Goal: Check status: Check status

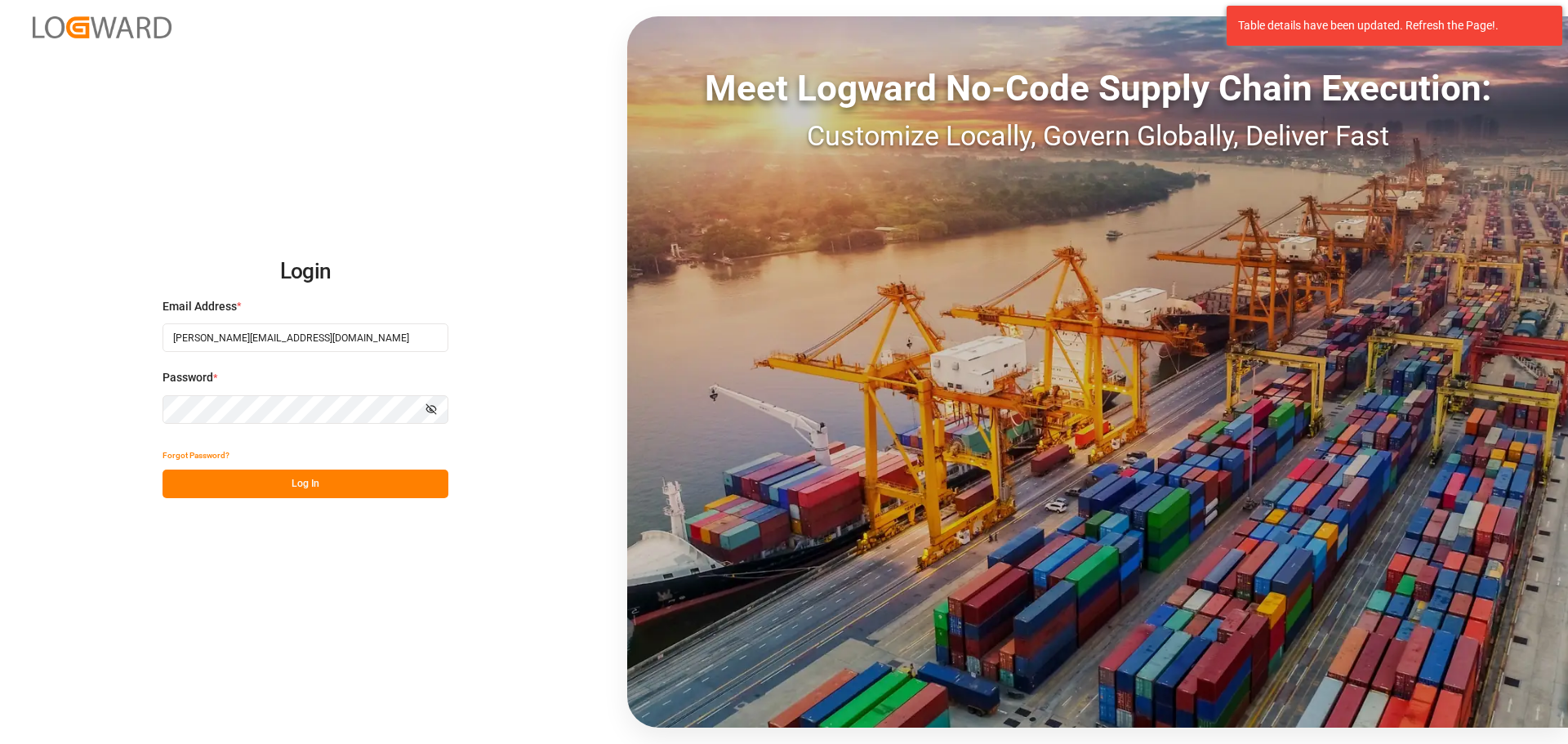
click at [238, 484] on button "Log In" at bounding box center [305, 484] width 286 height 29
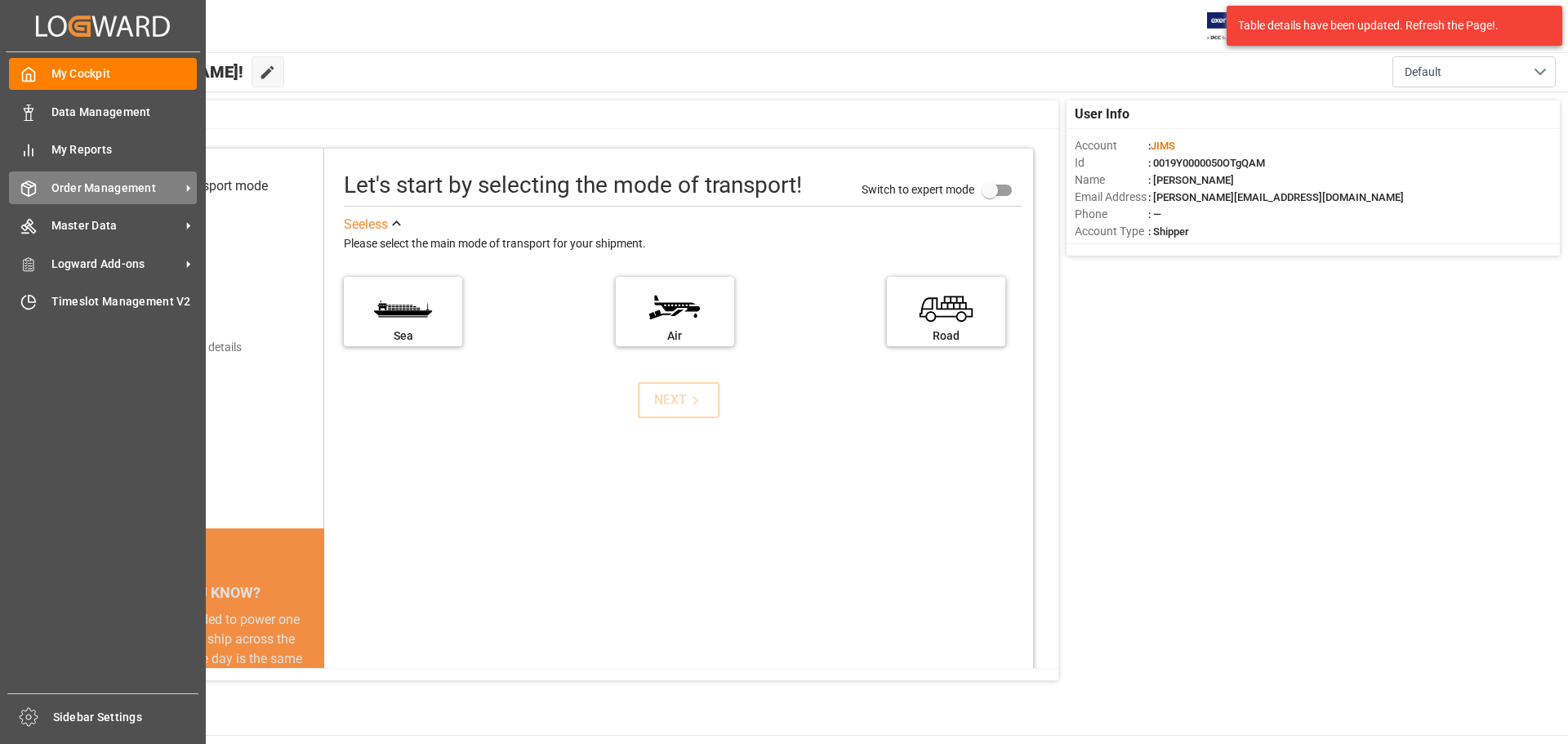
click at [44, 194] on div "Order Management Order Management" at bounding box center [103, 188] width 188 height 32
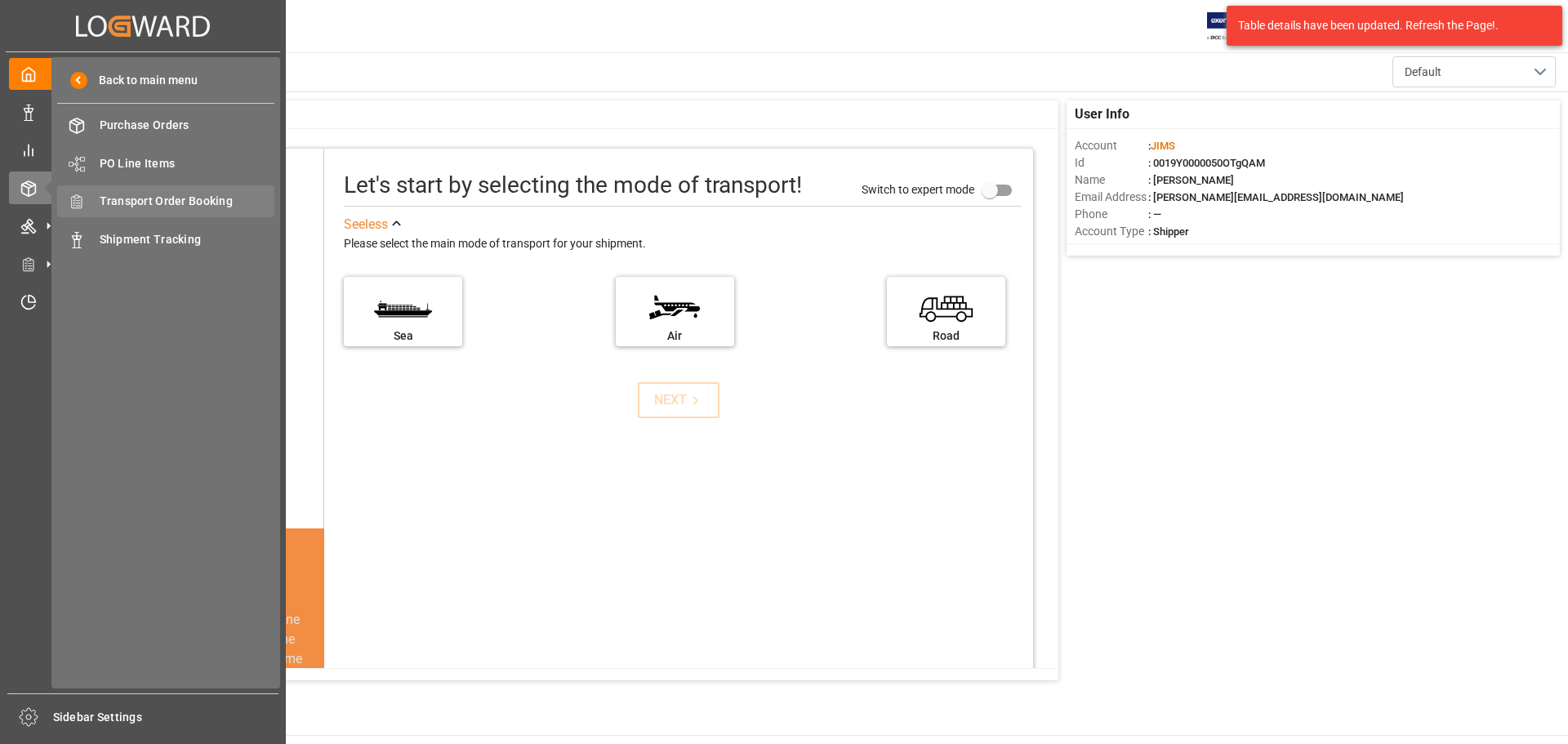
click at [221, 194] on span "Transport Order Booking" at bounding box center [188, 201] width 176 height 17
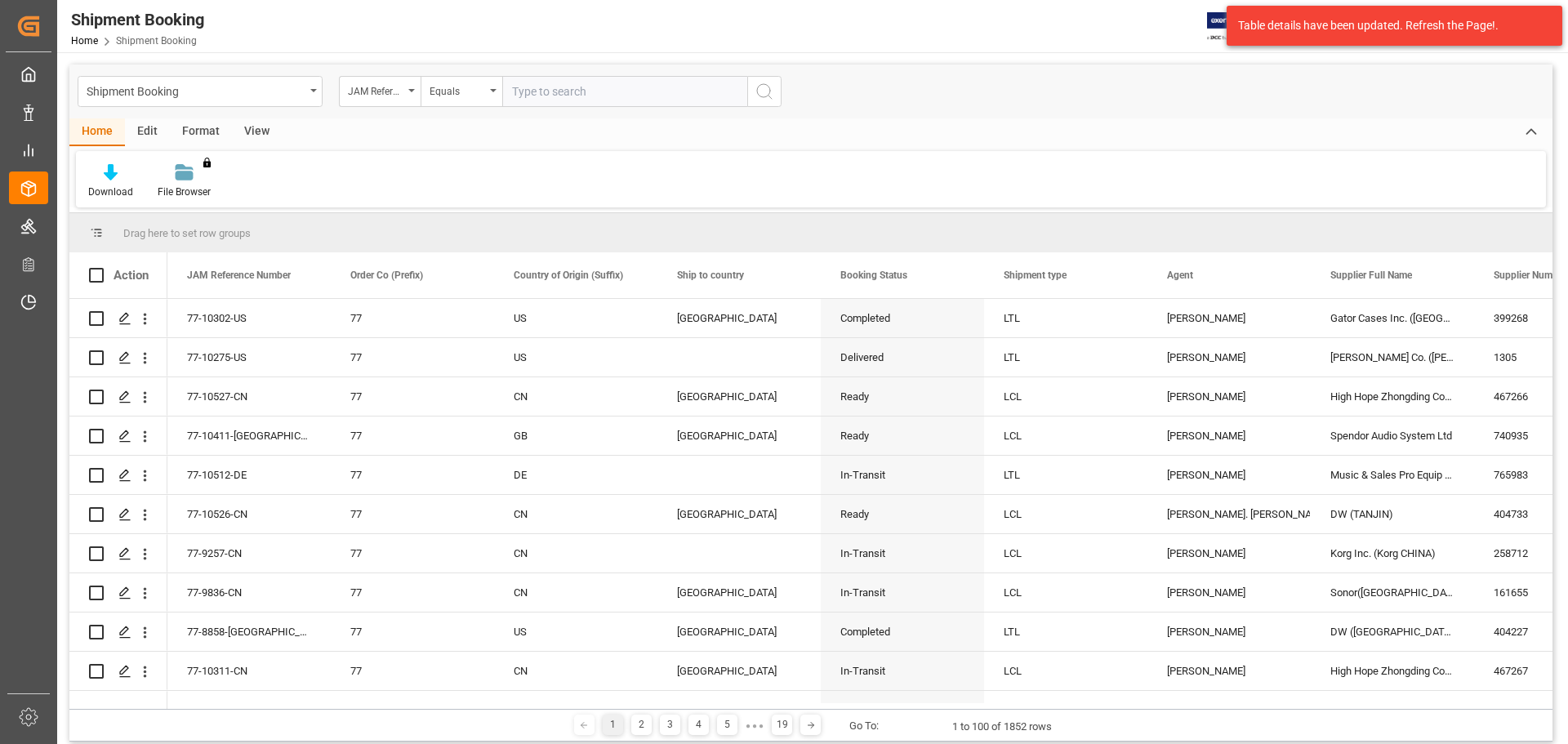
click at [577, 91] on input "text" at bounding box center [625, 91] width 245 height 31
type input "77-10453-US"
click at [766, 92] on icon "search button" at bounding box center [764, 91] width 19 height 19
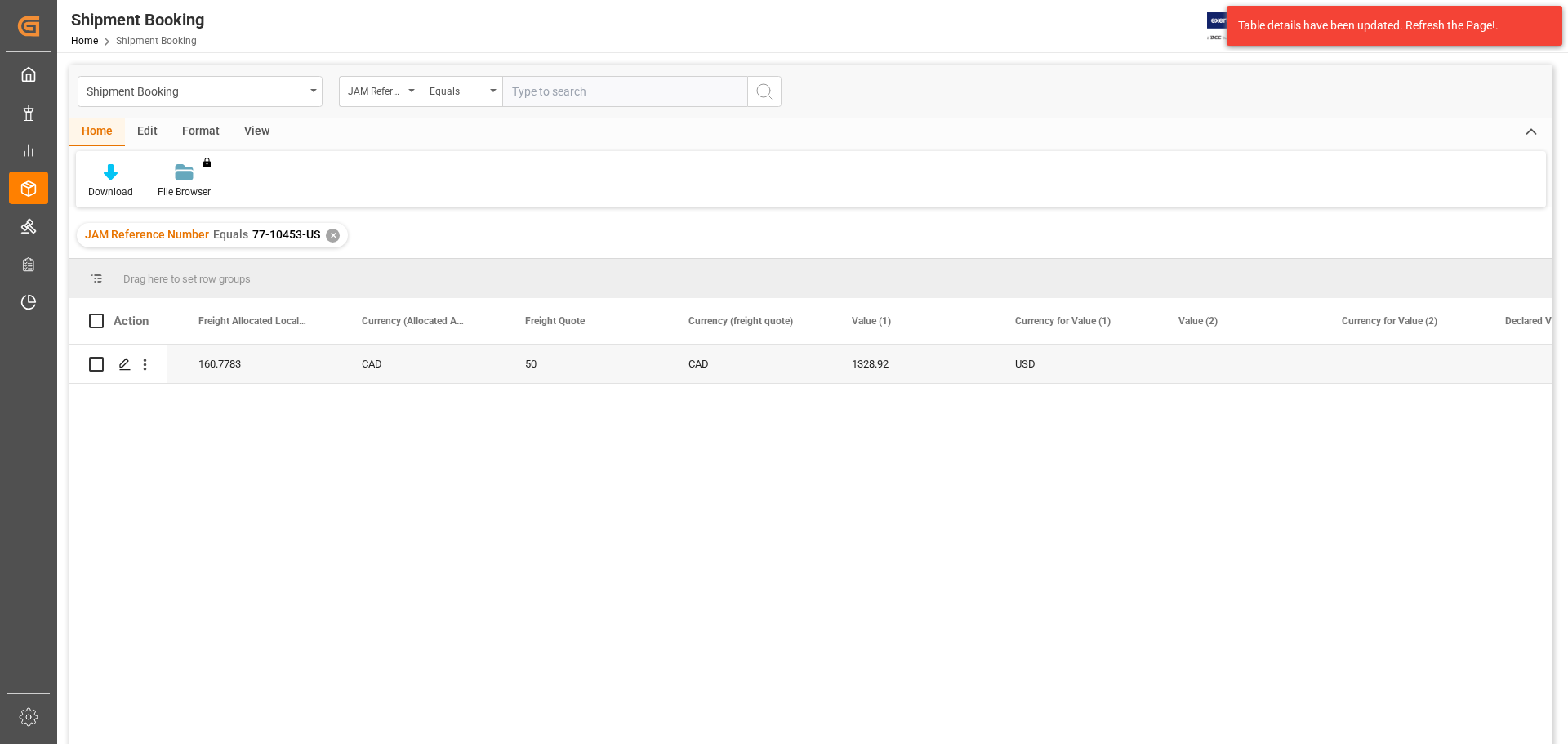
click at [329, 240] on div "✕" at bounding box center [332, 235] width 14 height 14
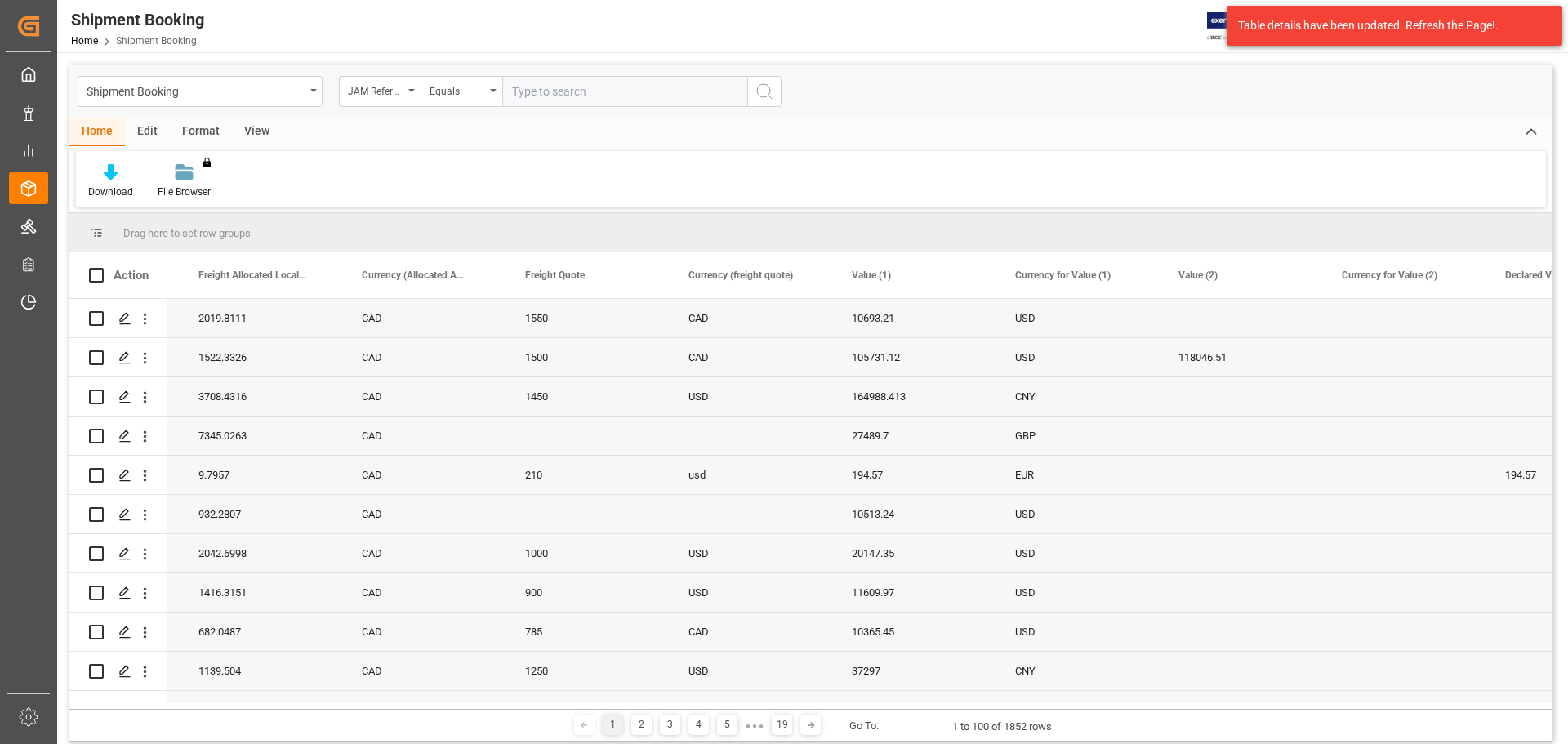
click at [579, 90] on input "text" at bounding box center [625, 91] width 245 height 31
paste input "77-9608-CN"
type input "77-9608-CN"
click at [754, 102] on button "search button" at bounding box center [764, 91] width 35 height 31
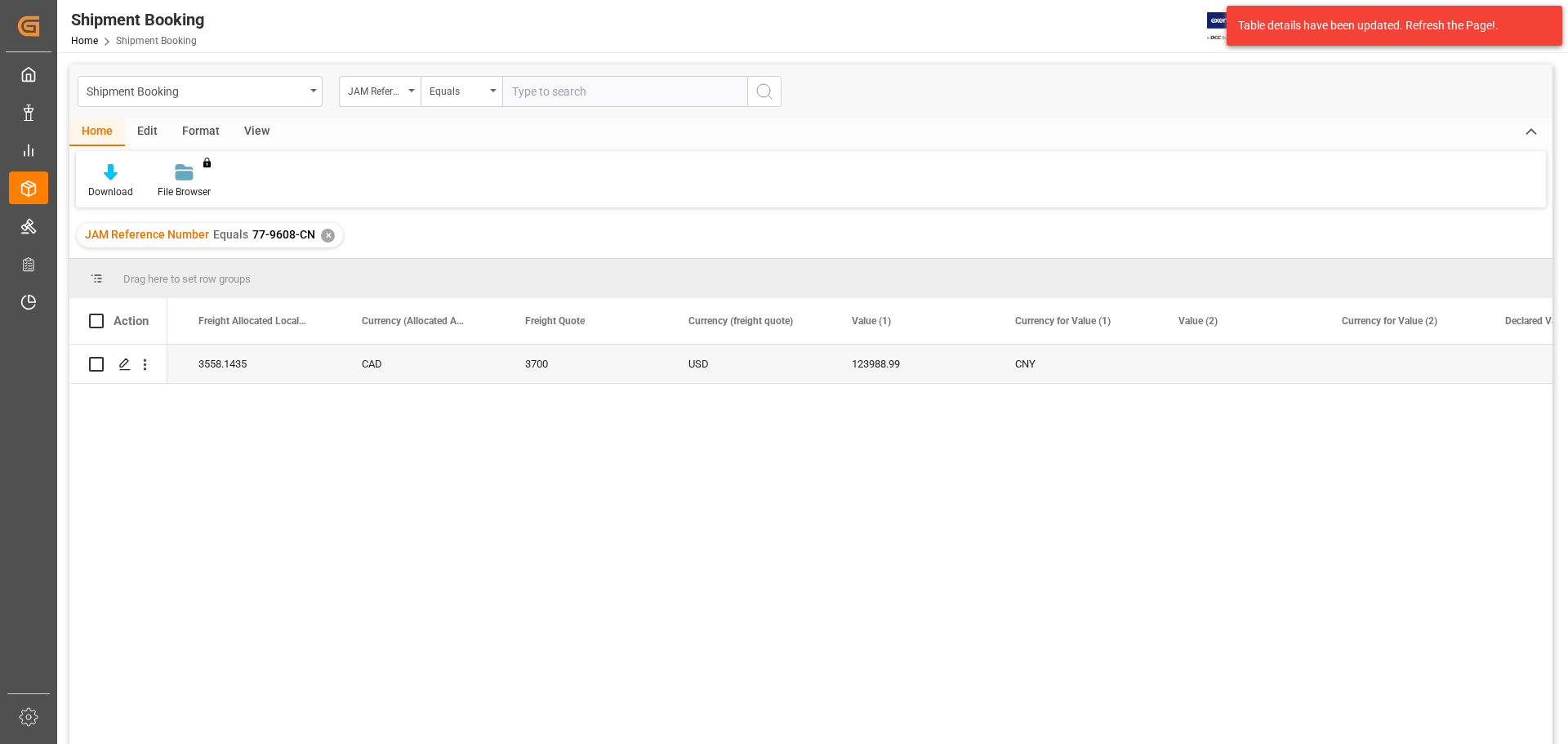
click at [324, 232] on div "✕" at bounding box center [328, 235] width 14 height 14
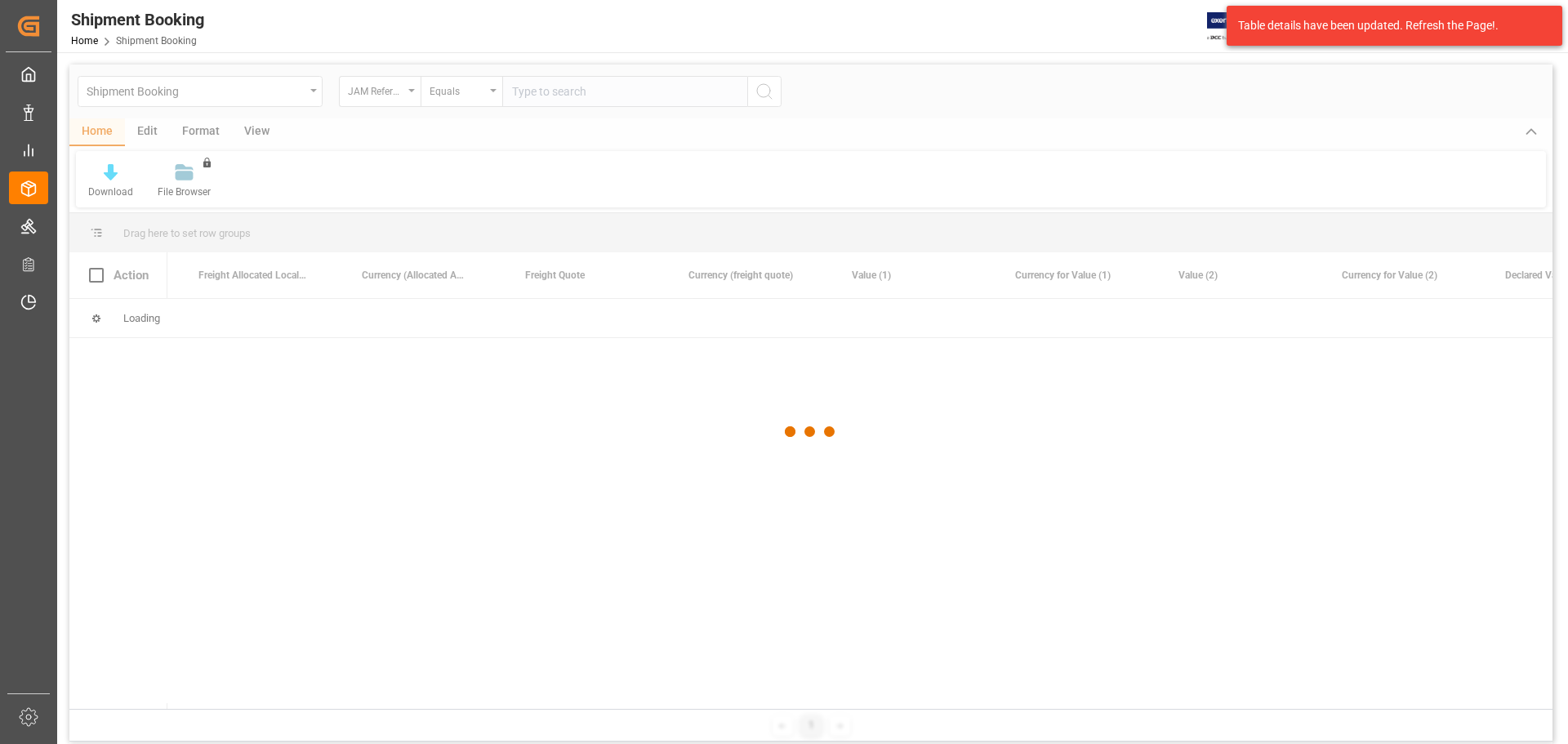
click at [602, 97] on div at bounding box center [811, 431] width 1483 height 734
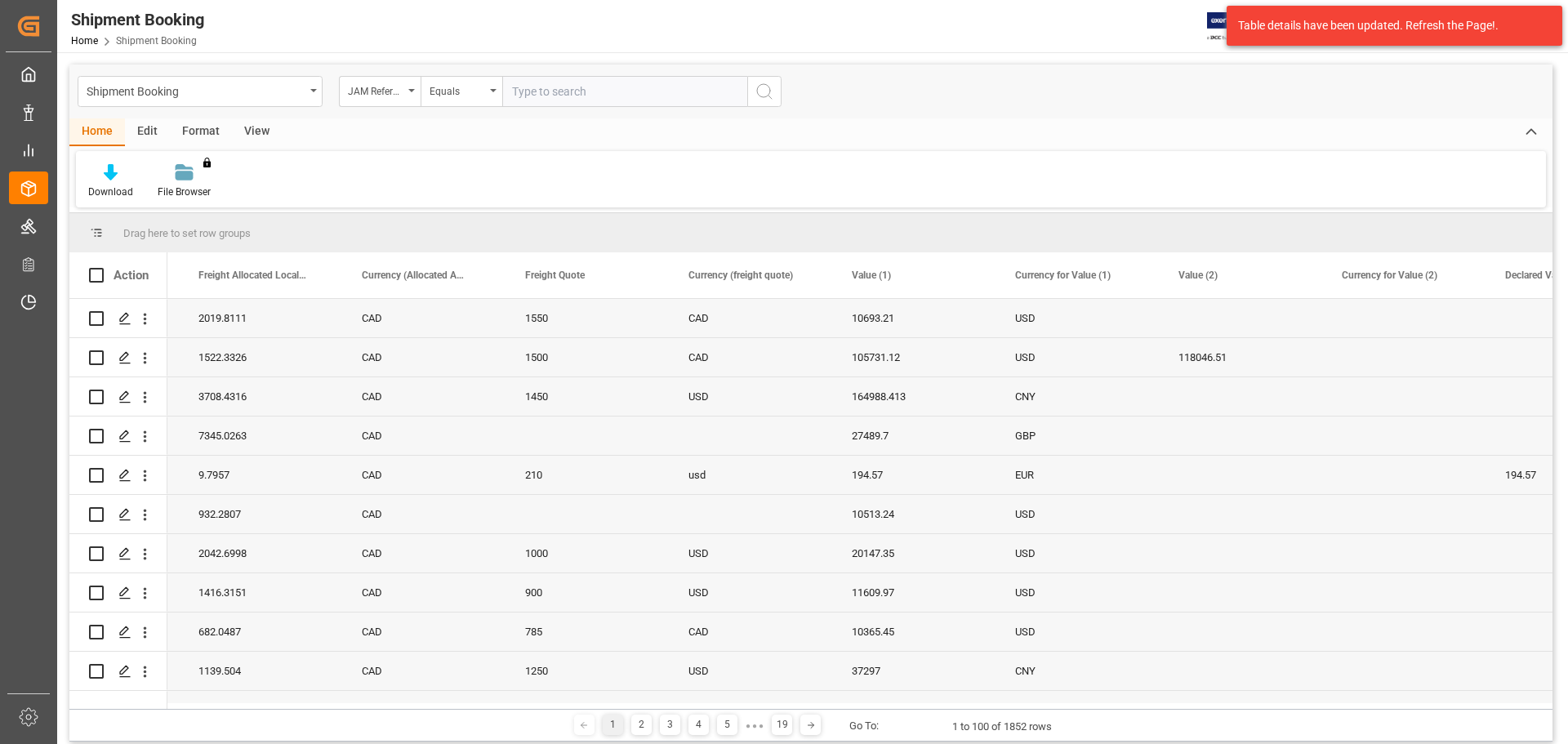
click at [602, 97] on input "text" at bounding box center [625, 91] width 245 height 31
paste input "77-9705-CN"
type input "77-9705-CN"
click at [768, 103] on button "search button" at bounding box center [764, 91] width 35 height 31
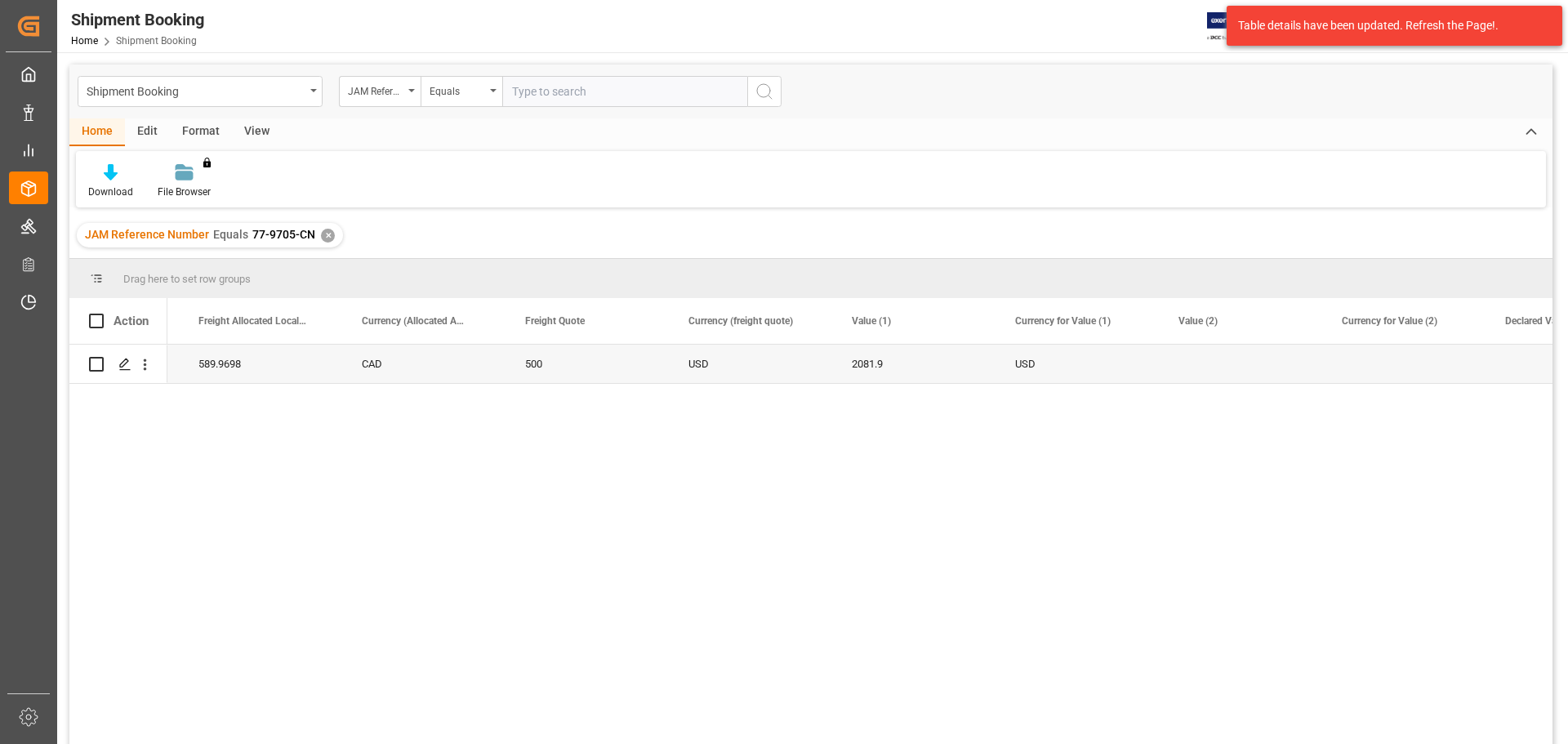
click at [881, 458] on div "0 589.9698 CAD 500 USD 2081.9 USD" at bounding box center [860, 550] width 1385 height 410
click at [321, 238] on div "✕" at bounding box center [328, 235] width 14 height 14
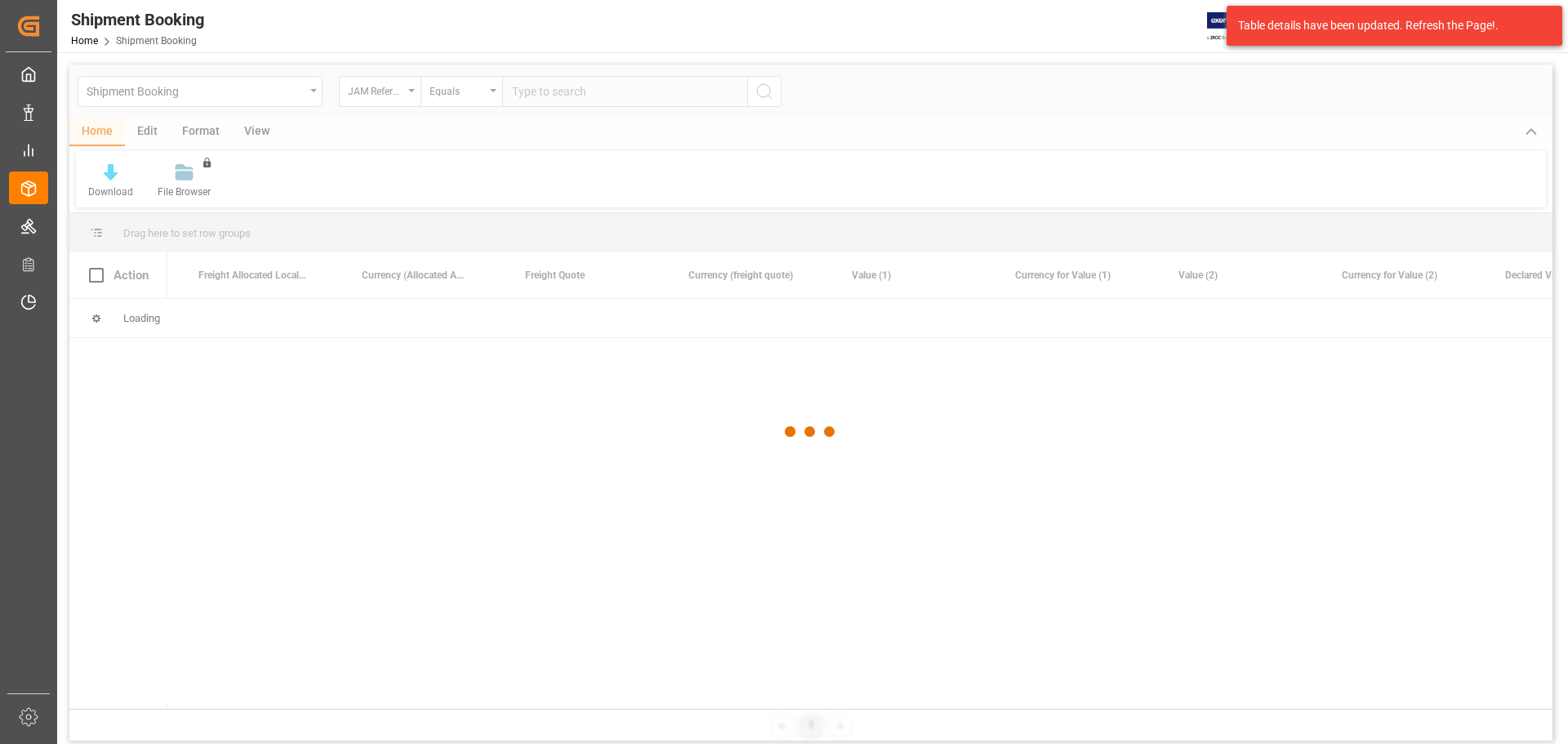
click at [611, 85] on div at bounding box center [811, 431] width 1483 height 734
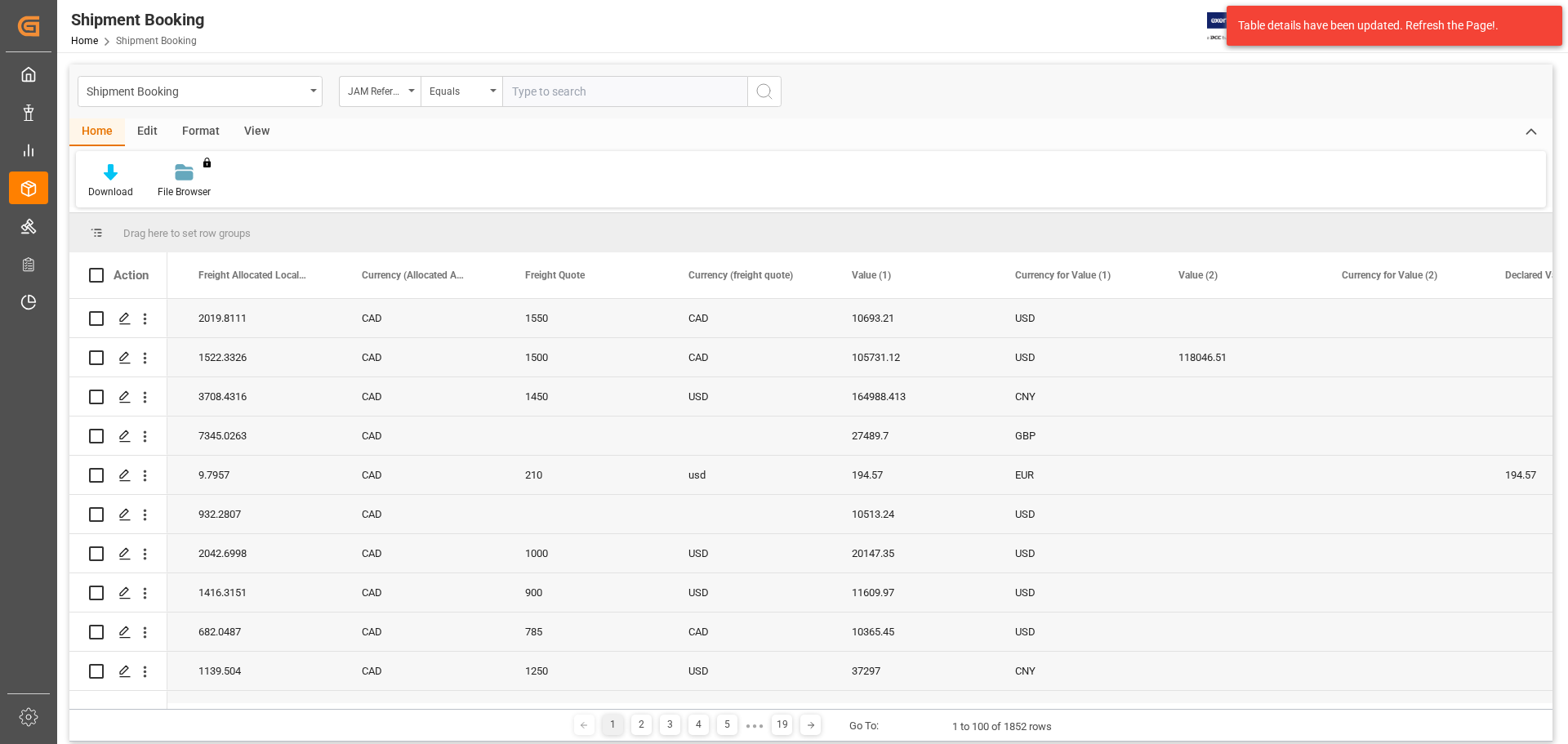
click at [614, 98] on input "text" at bounding box center [625, 91] width 245 height 31
paste input "77-10425-CN"
type input "77-10425-CN"
click at [774, 99] on button "search button" at bounding box center [764, 91] width 35 height 31
